Goal: Task Accomplishment & Management: Use online tool/utility

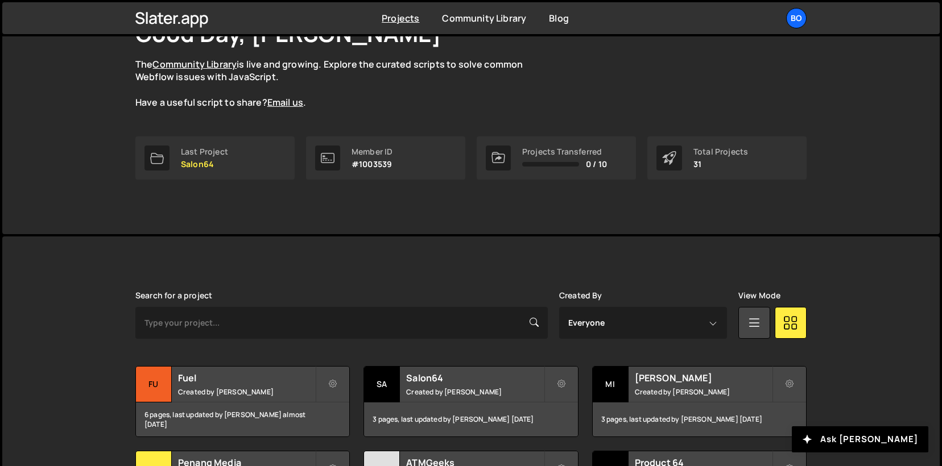
scroll to position [91, 0]
click at [239, 292] on h2 "Fuel" at bounding box center [246, 379] width 137 height 13
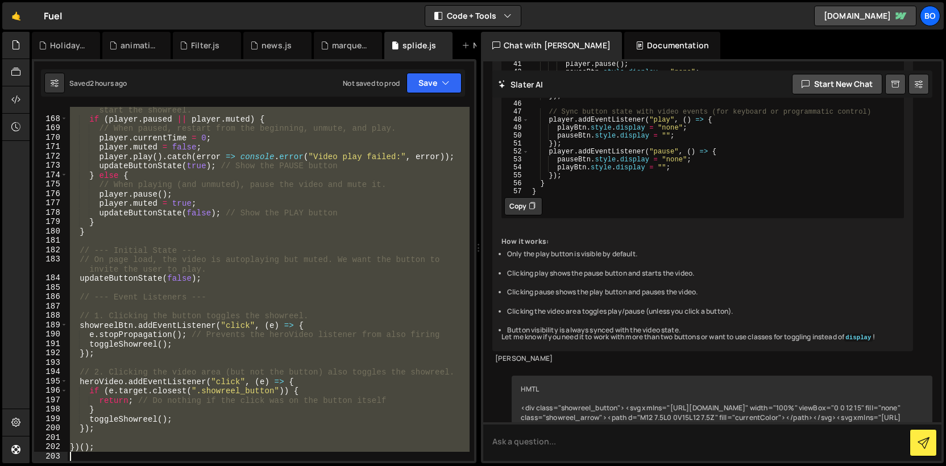
scroll to position [1635, 0]
drag, startPoint x: 71, startPoint y: 309, endPoint x: 94, endPoint y: 509, distance: 201.0
click at [94, 466] on html "Projects Community Library Blog Bo Projects Your Teams Invite team member Accou…" at bounding box center [473, 233] width 946 height 466
type textarea "})();"
click at [547, 443] on textarea at bounding box center [712, 442] width 458 height 39
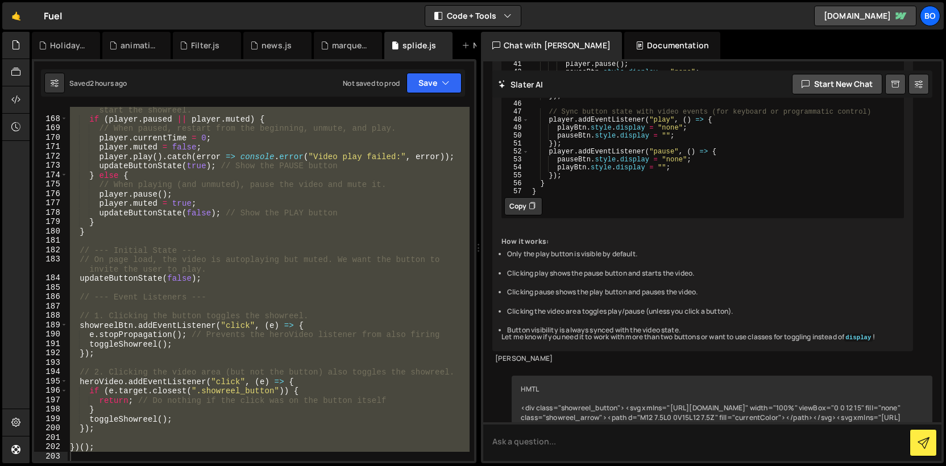
click at [89, 239] on div "// If the video is paused OR it's still in the initial muted autoplay state, st…" at bounding box center [269, 284] width 402 height 354
drag, startPoint x: 68, startPoint y: 220, endPoint x: 141, endPoint y: 486, distance: 276.0
click at [141, 466] on html "Projects Community Library Blog Bo Projects Your Teams Invite team member Accou…" at bounding box center [473, 233] width 946 height 466
type textarea "// })();"
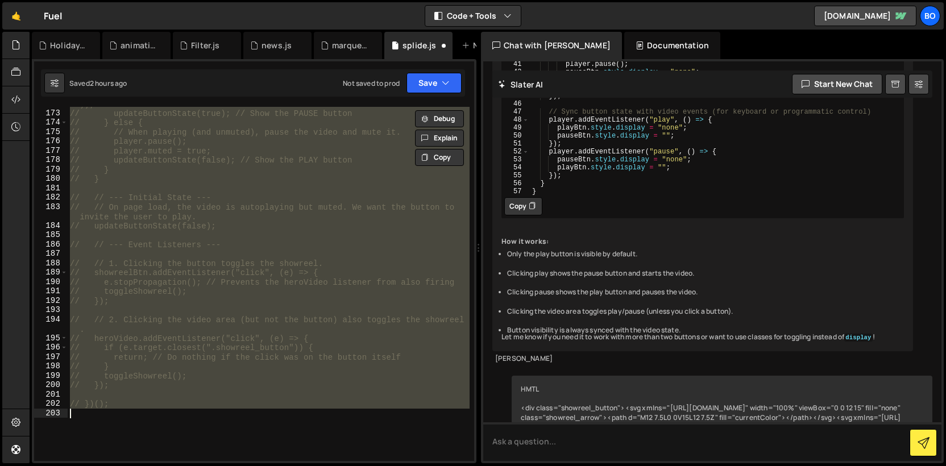
scroll to position [1826, 0]
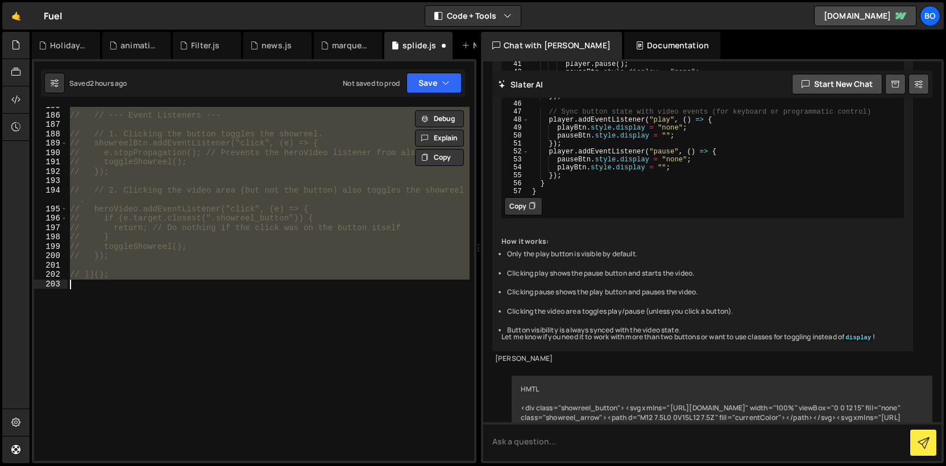
click at [167, 373] on div "// // --- Event Listeners --- // // 1. Clicking the button toggles the showreel…" at bounding box center [269, 284] width 402 height 354
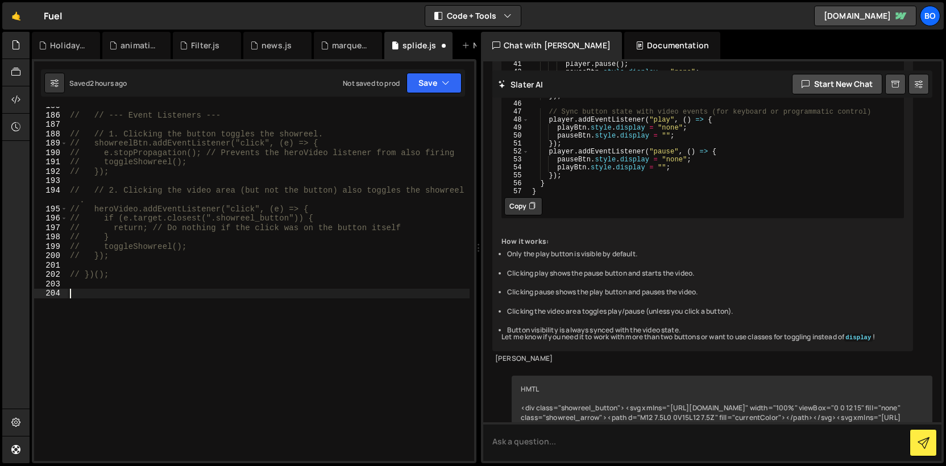
type textarea "v"
paste textarea "})();"
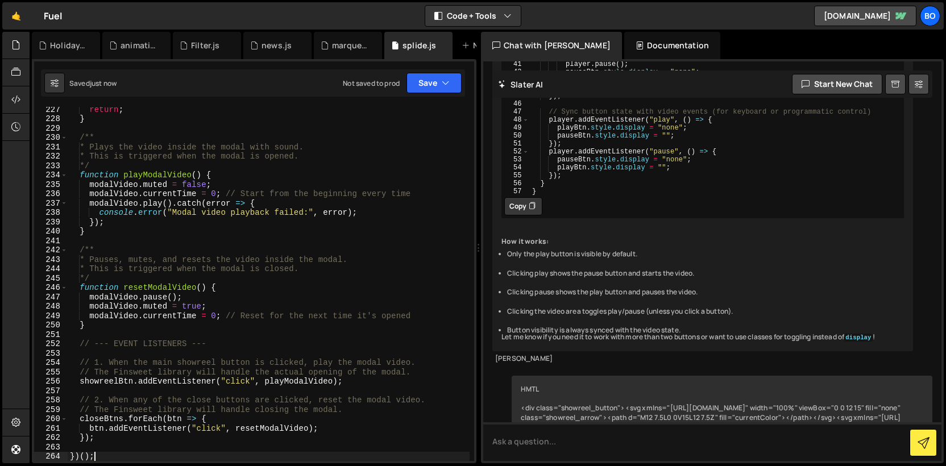
type textarea "})();"
